Goal: Task Accomplishment & Management: Complete application form

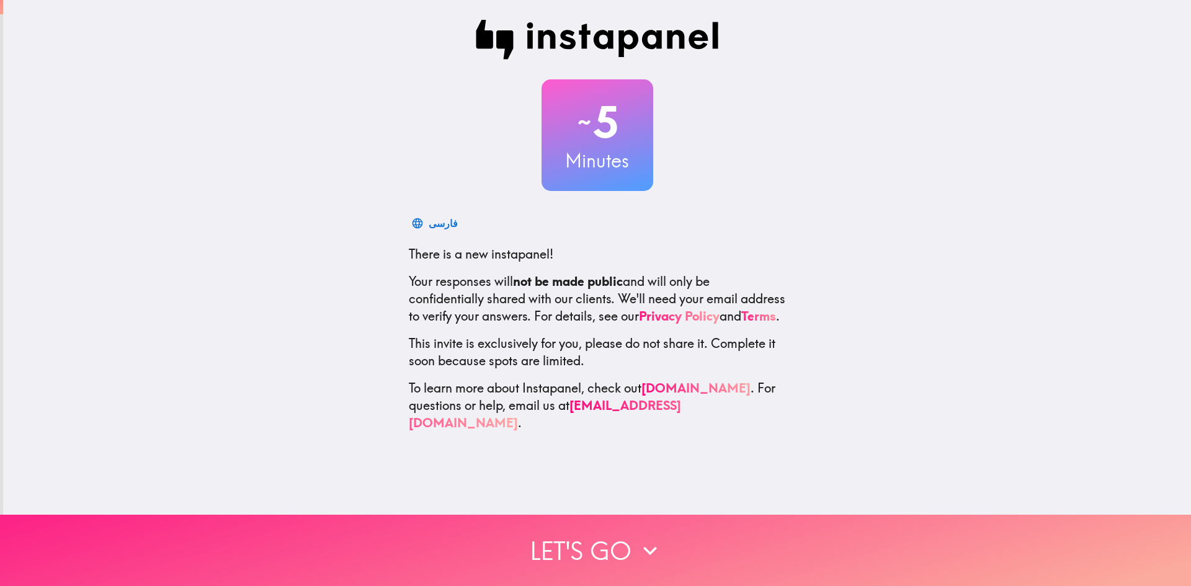
click at [526, 533] on button "Let's go" at bounding box center [595, 550] width 1191 height 71
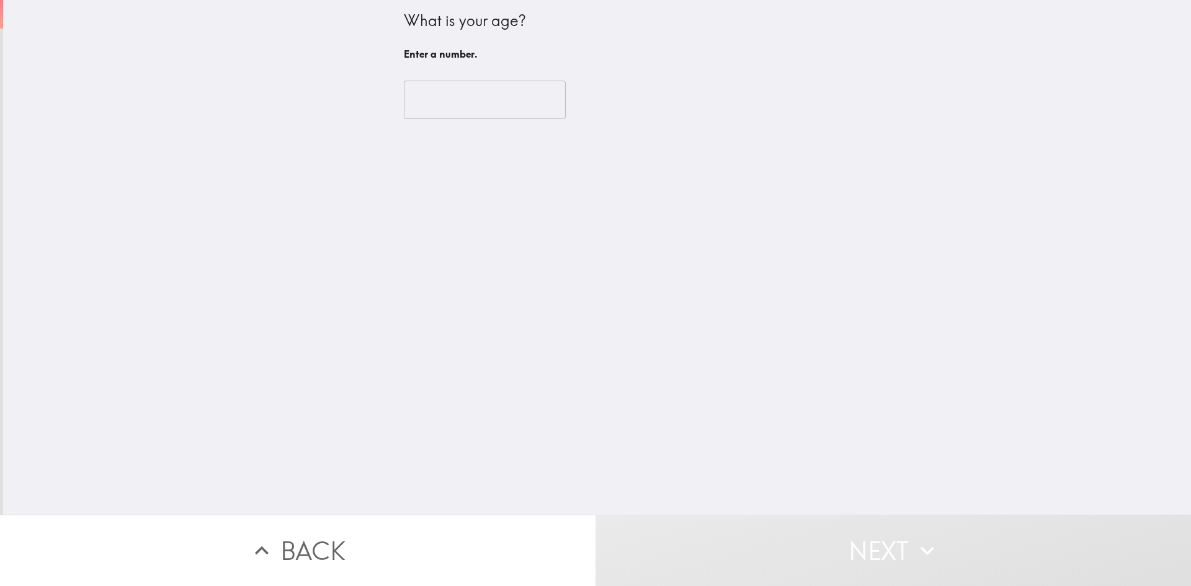
click at [414, 92] on input "number" at bounding box center [485, 100] width 162 height 38
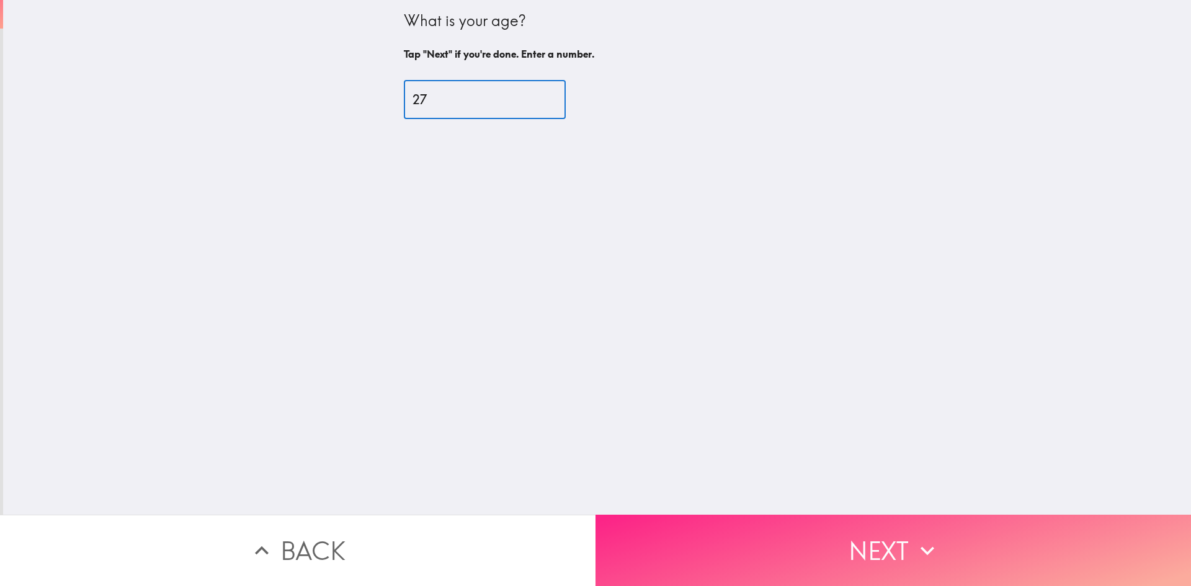
type input "27"
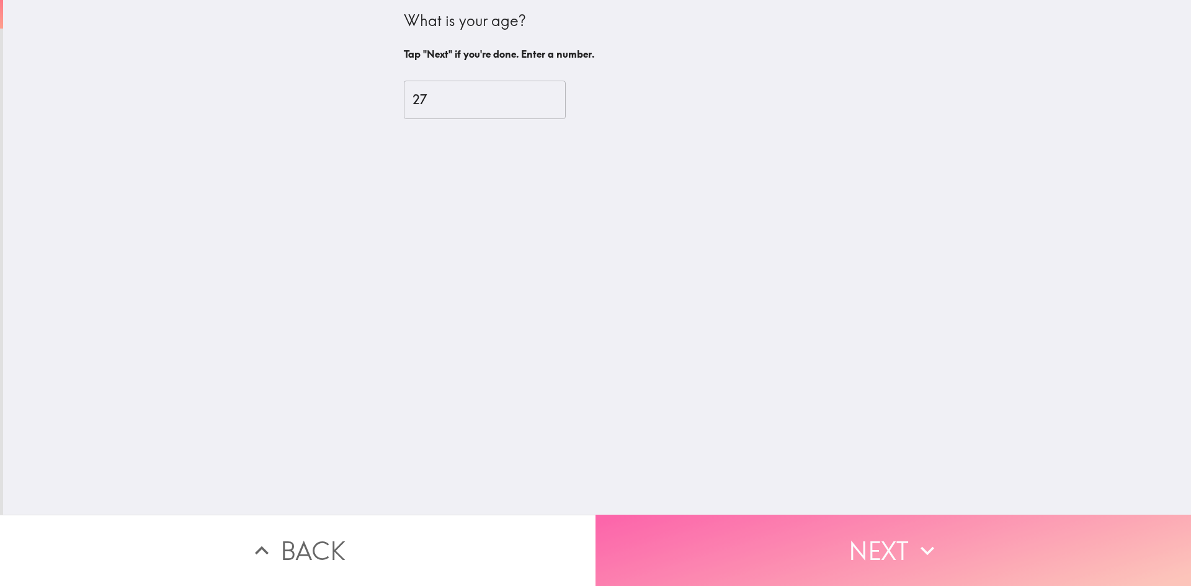
click at [786, 527] on button "Next" at bounding box center [892, 550] width 595 height 71
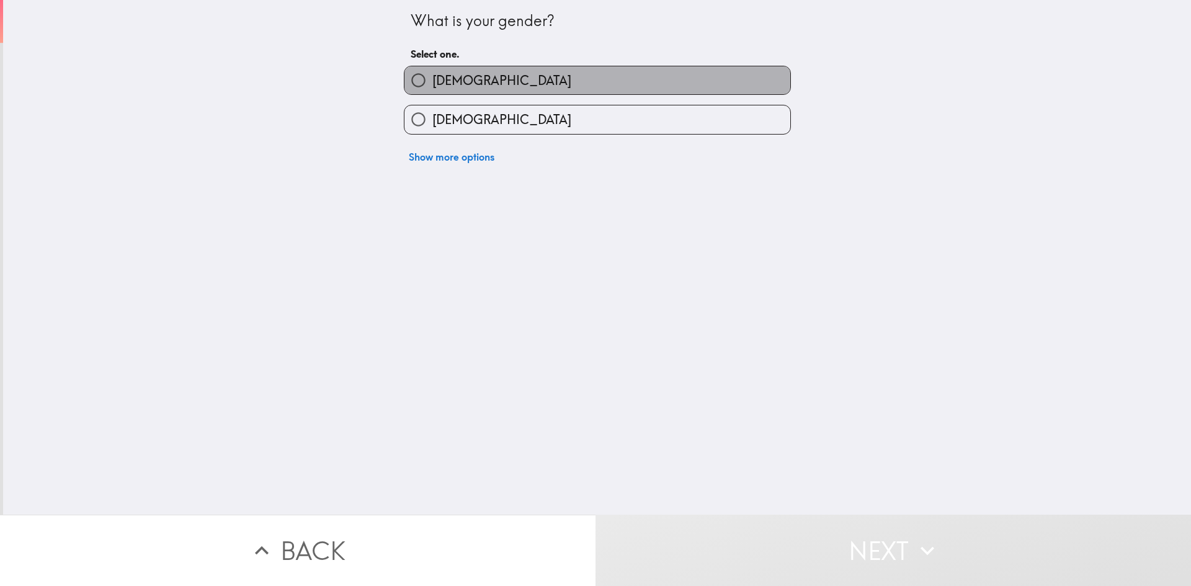
click at [455, 81] on label "[DEMOGRAPHIC_DATA]" at bounding box center [597, 80] width 386 height 28
click at [432, 81] on input "[DEMOGRAPHIC_DATA]" at bounding box center [418, 80] width 28 height 28
radio input "true"
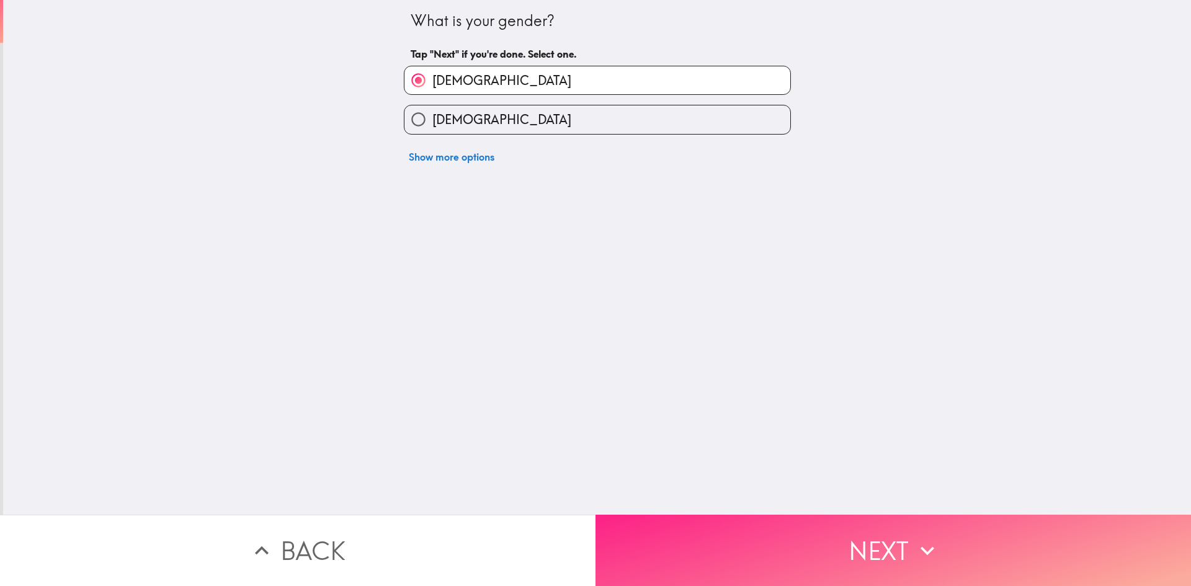
click at [788, 555] on button "Next" at bounding box center [892, 550] width 595 height 71
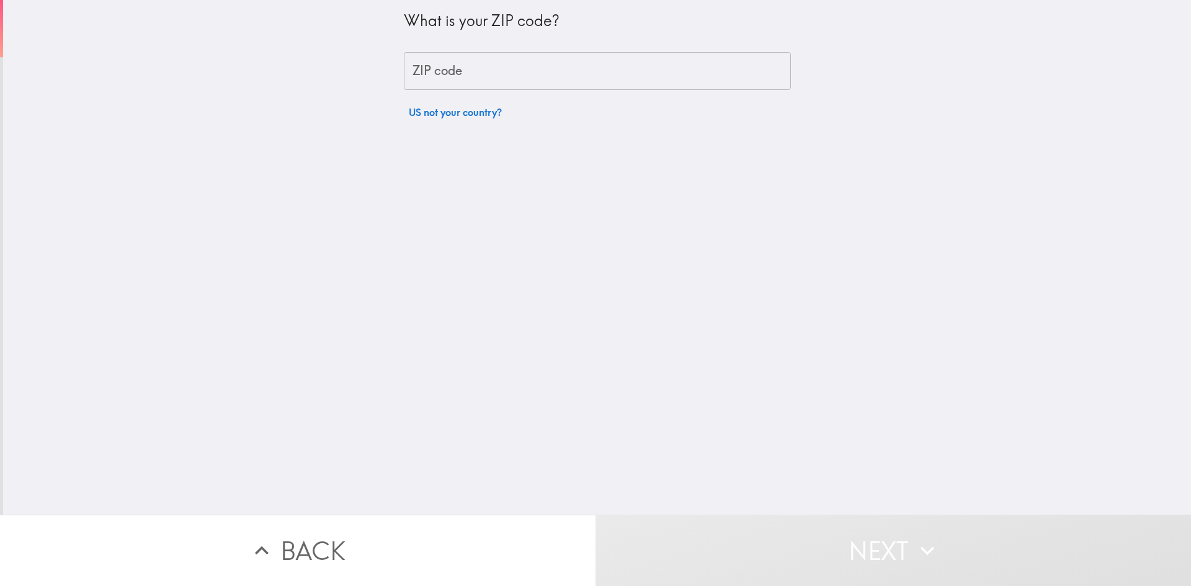
click at [442, 74] on input "ZIP code" at bounding box center [597, 71] width 387 height 38
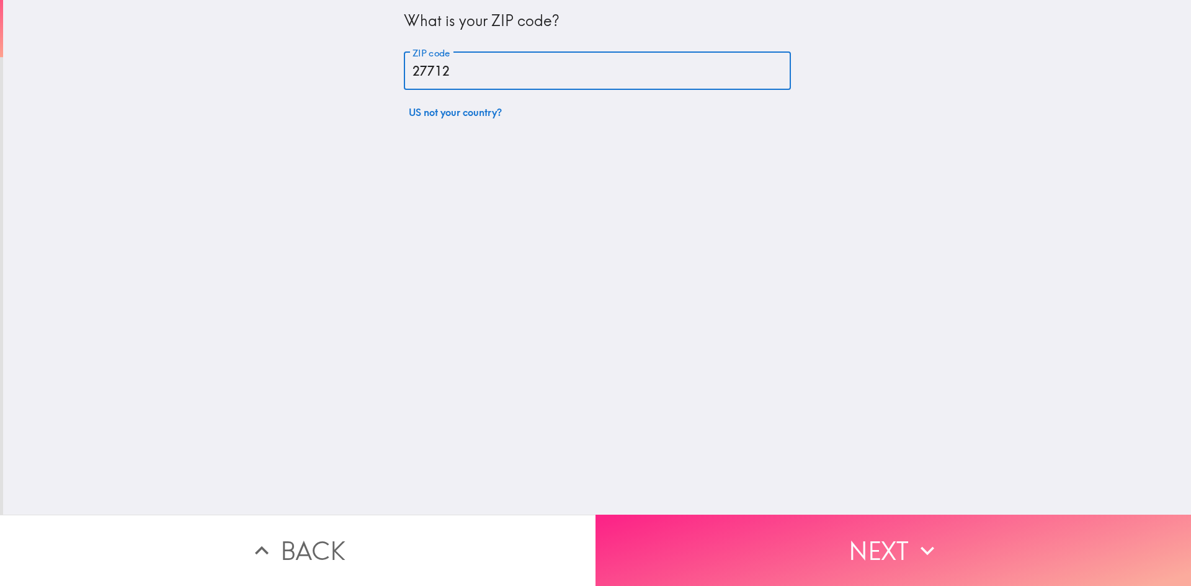
type input "27712"
click at [755, 562] on button "Next" at bounding box center [892, 550] width 595 height 71
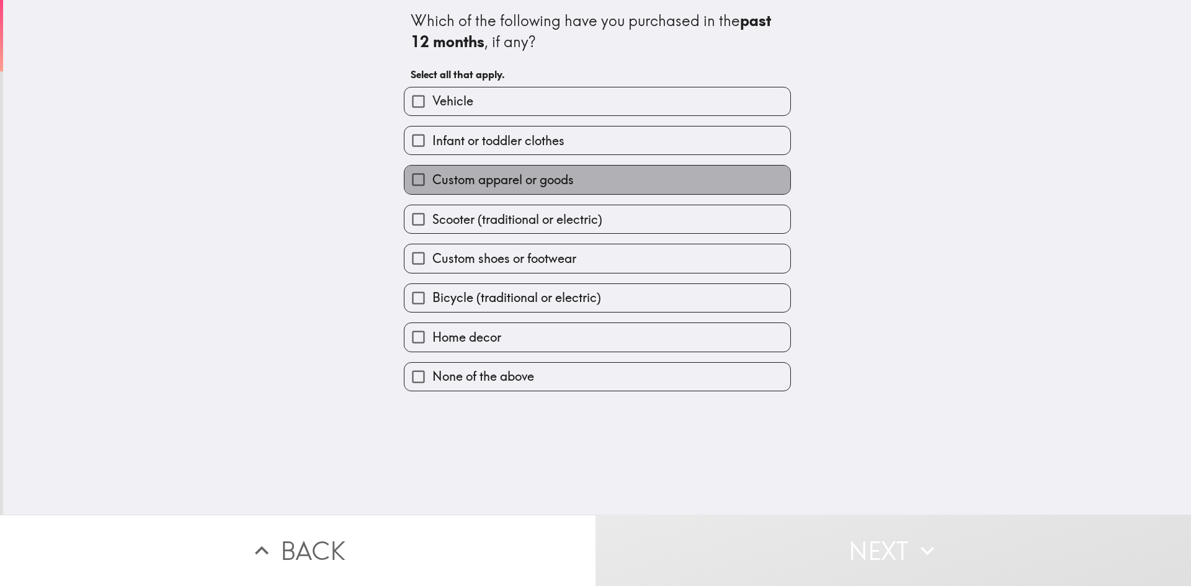
click at [483, 177] on span "Custom apparel or goods" at bounding box center [502, 179] width 141 height 17
click at [432, 177] on input "Custom apparel or goods" at bounding box center [418, 180] width 28 height 28
checkbox input "true"
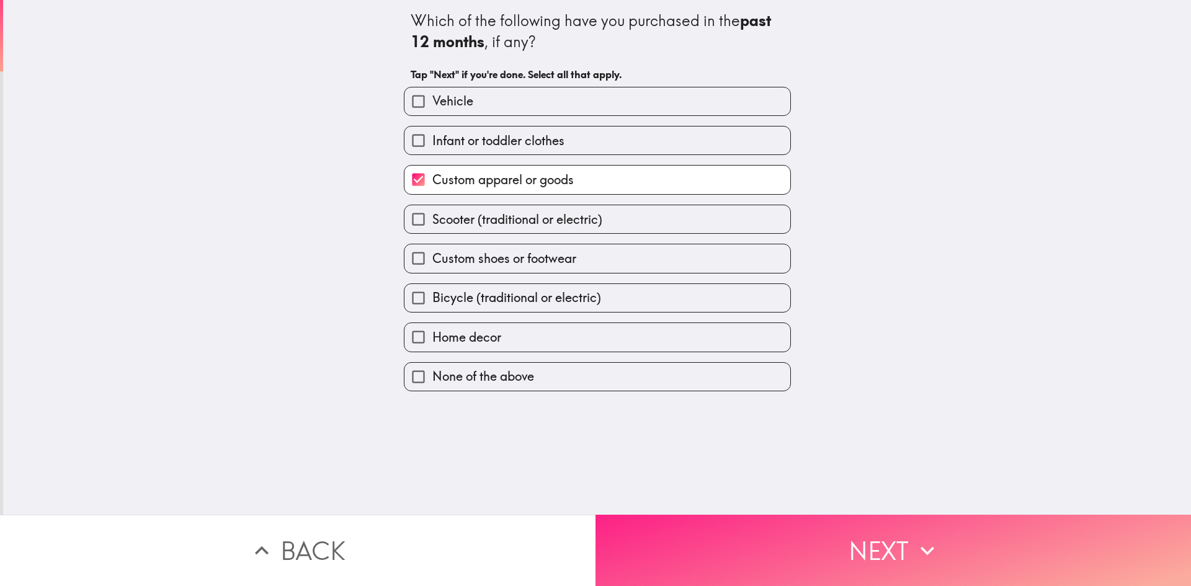
click at [636, 517] on button "Next" at bounding box center [892, 550] width 595 height 71
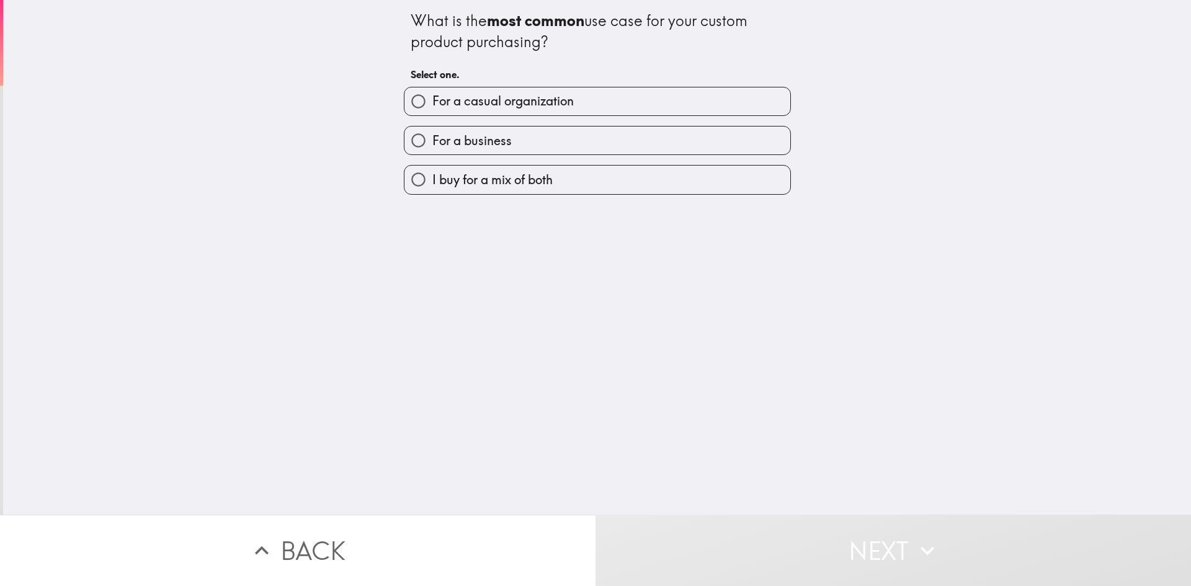
click at [478, 178] on span "I buy for a mix of both" at bounding box center [492, 179] width 120 height 17
click at [432, 178] on input "I buy for a mix of both" at bounding box center [418, 180] width 28 height 28
radio input "true"
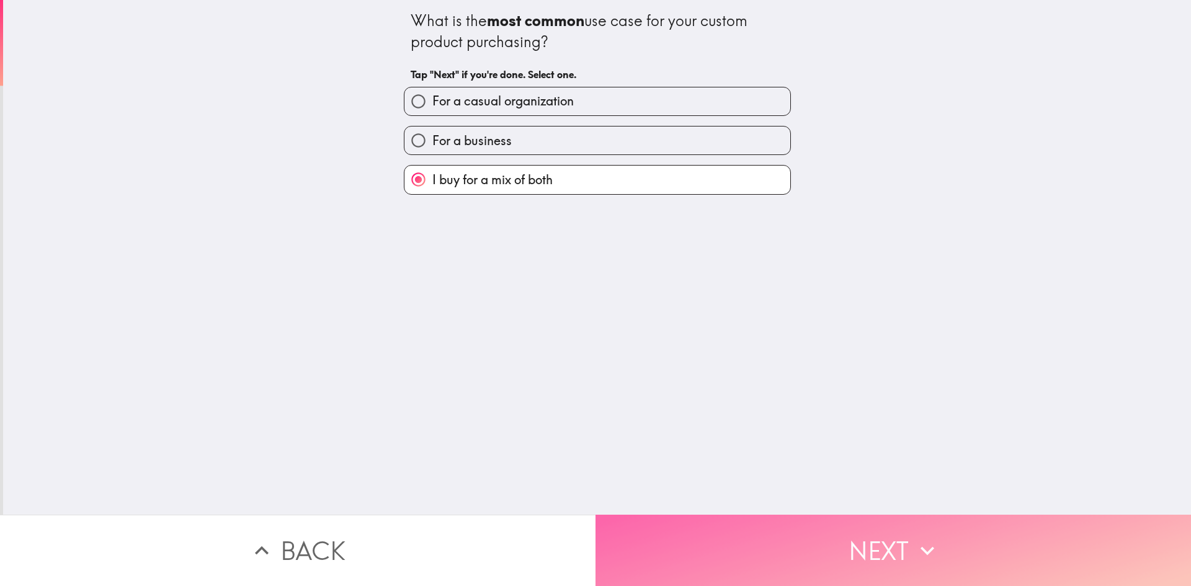
click at [665, 545] on button "Next" at bounding box center [892, 550] width 595 height 71
